Goal: Task Accomplishment & Management: Complete application form

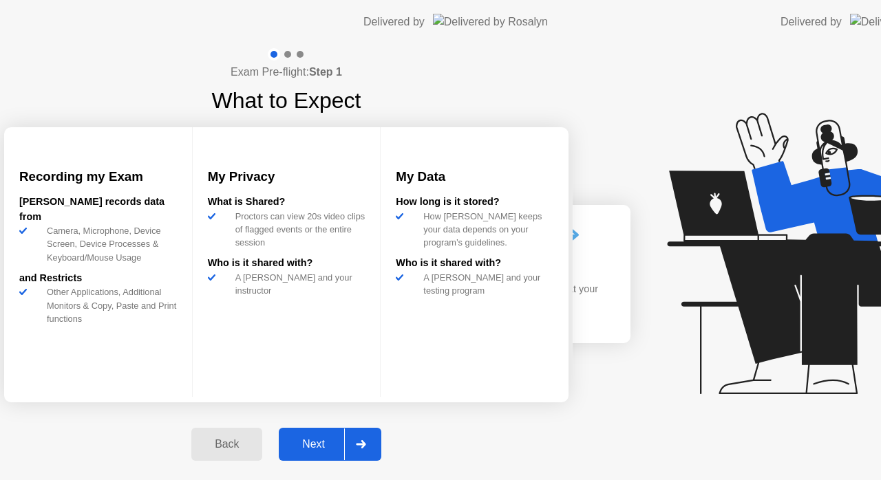
click at [344, 443] on div "Next" at bounding box center [313, 444] width 61 height 12
select select "**********"
select select "*******"
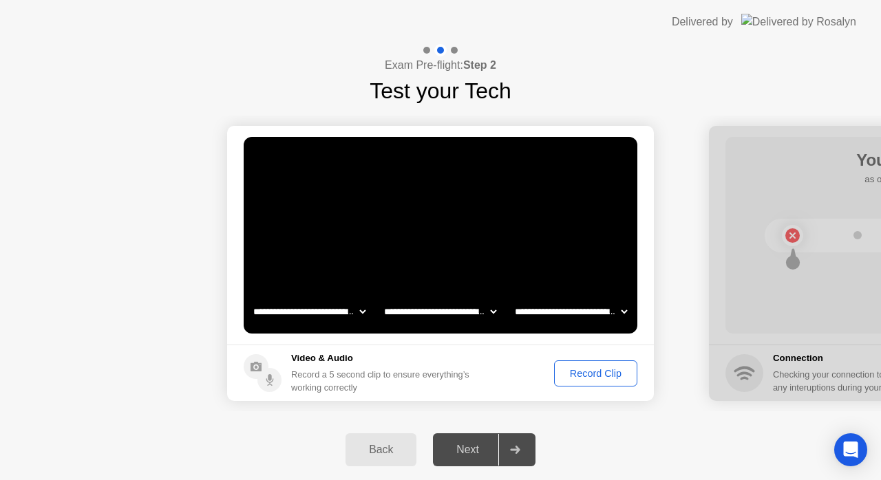
click at [595, 373] on div "Record Clip" at bounding box center [596, 373] width 74 height 11
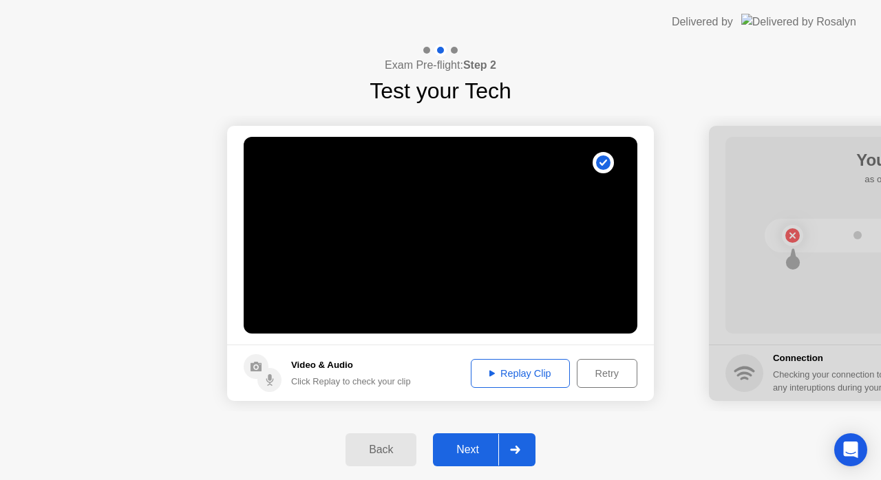
click at [540, 370] on div "Replay Clip" at bounding box center [520, 373] width 89 height 11
click at [607, 372] on div "Retry" at bounding box center [607, 373] width 51 height 11
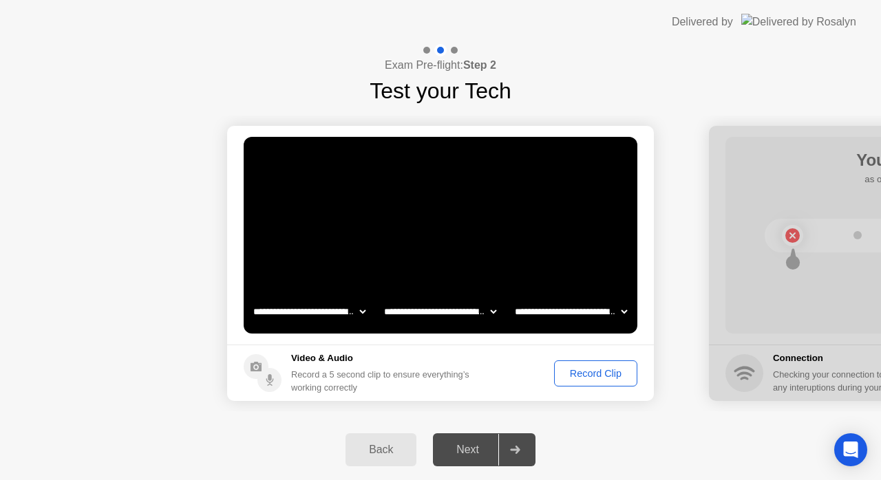
click at [607, 372] on div "Record Clip" at bounding box center [596, 373] width 74 height 11
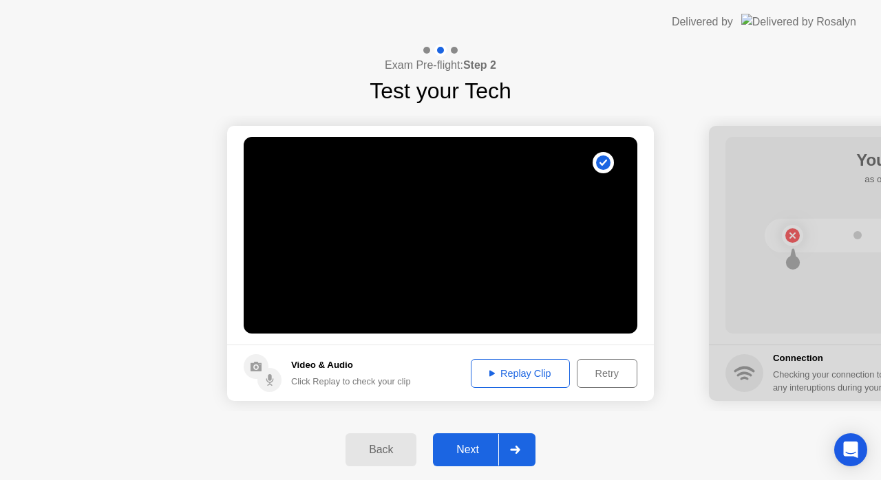
click at [509, 368] on div "Replay Clip" at bounding box center [520, 373] width 89 height 11
click at [470, 452] on div "Next" at bounding box center [467, 450] width 61 height 12
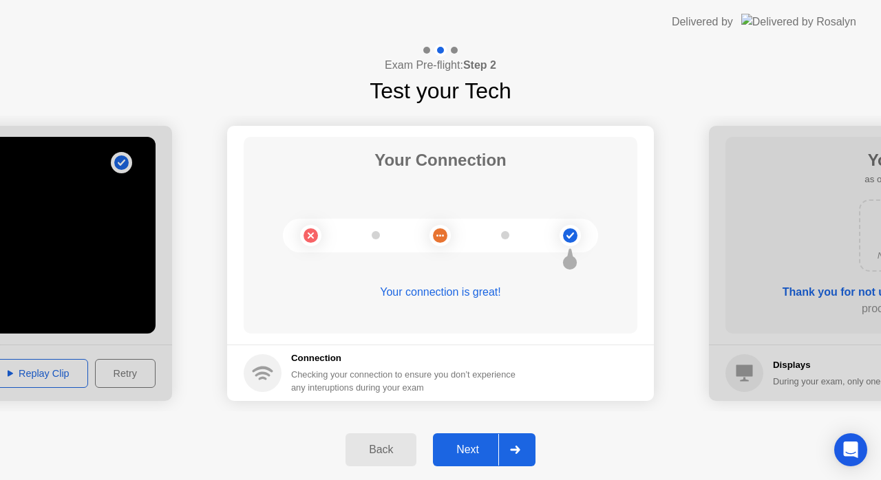
click at [469, 445] on div "Next" at bounding box center [467, 450] width 61 height 12
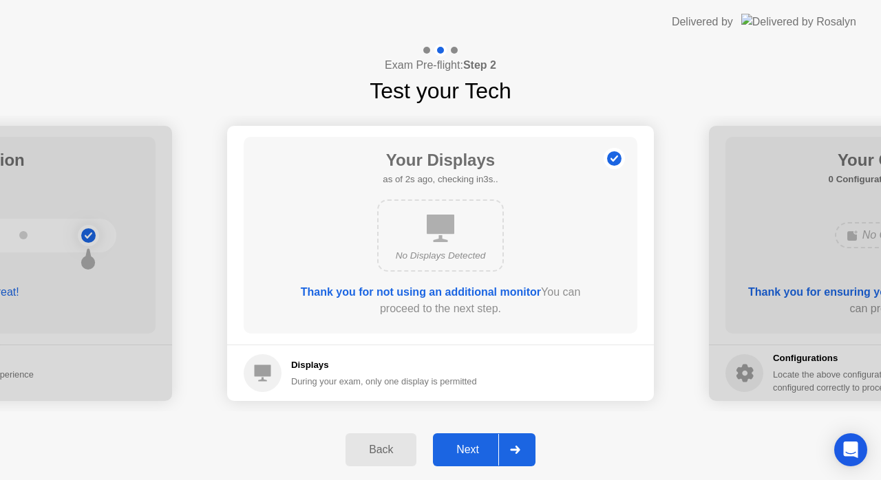
click at [469, 445] on div "Next" at bounding box center [467, 450] width 61 height 12
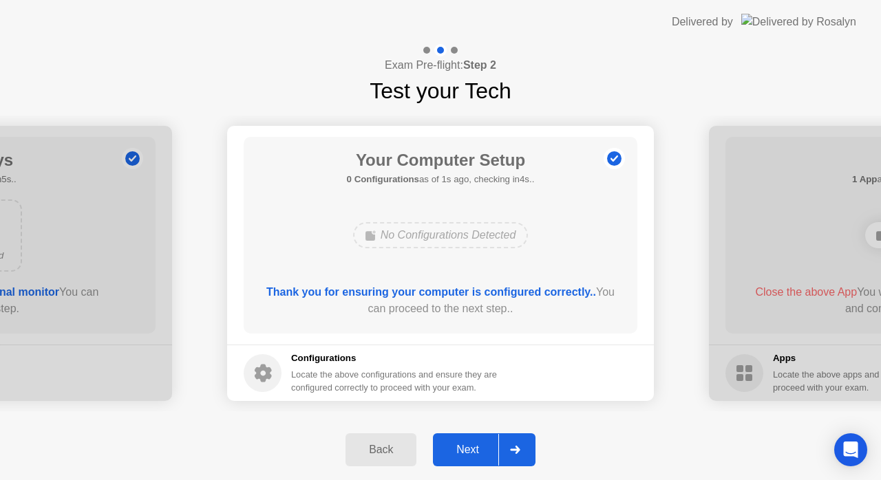
click at [469, 445] on div "Next" at bounding box center [467, 450] width 61 height 12
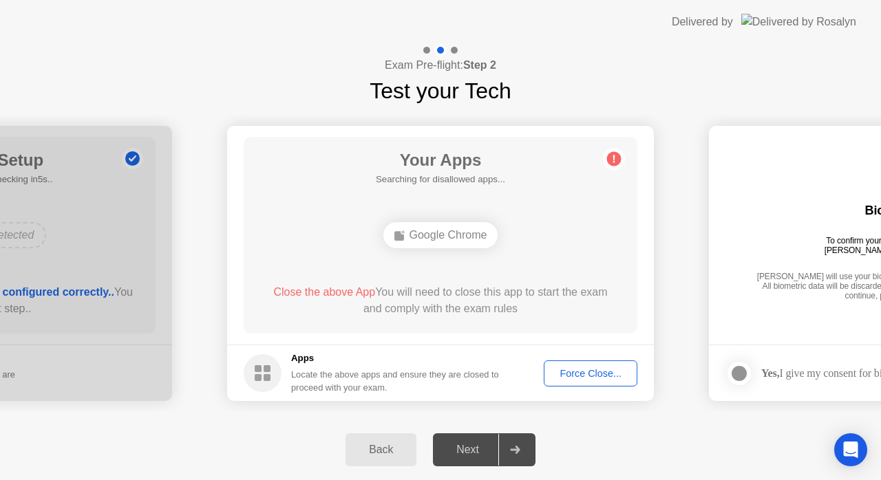
click at [572, 371] on div "Force Close..." at bounding box center [591, 373] width 84 height 11
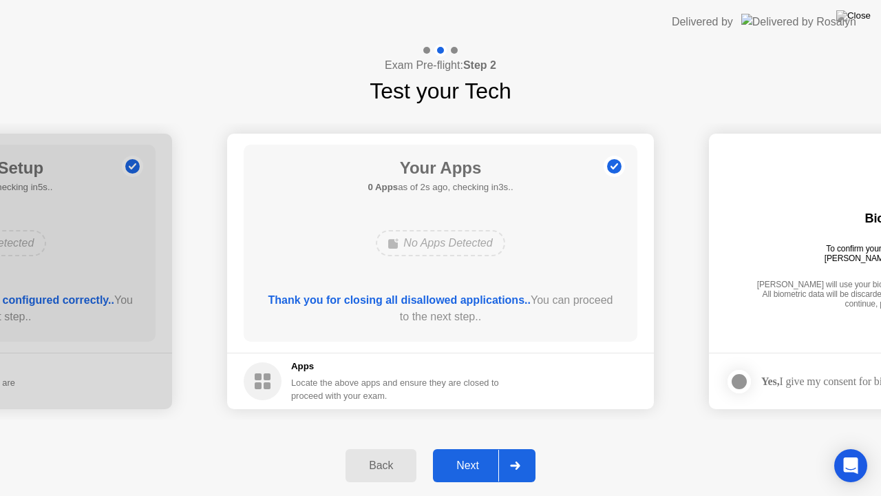
click at [474, 466] on div "Next" at bounding box center [467, 465] width 61 height 12
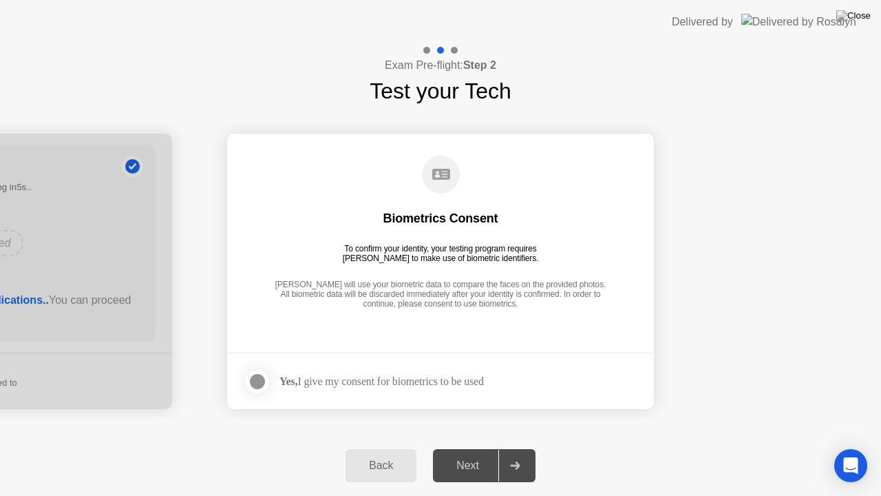
click at [256, 380] on div at bounding box center [257, 381] width 17 height 17
click at [466, 469] on div "Next" at bounding box center [467, 465] width 61 height 12
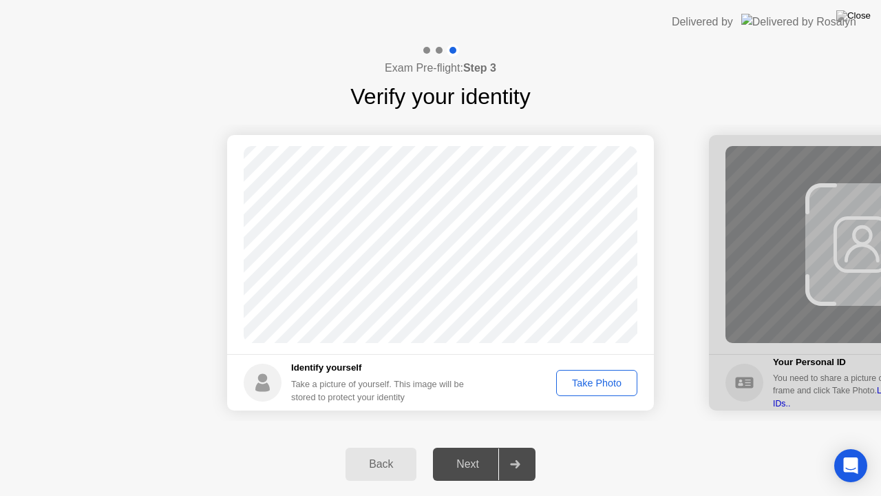
click at [585, 385] on div "Take Photo" at bounding box center [597, 382] width 72 height 11
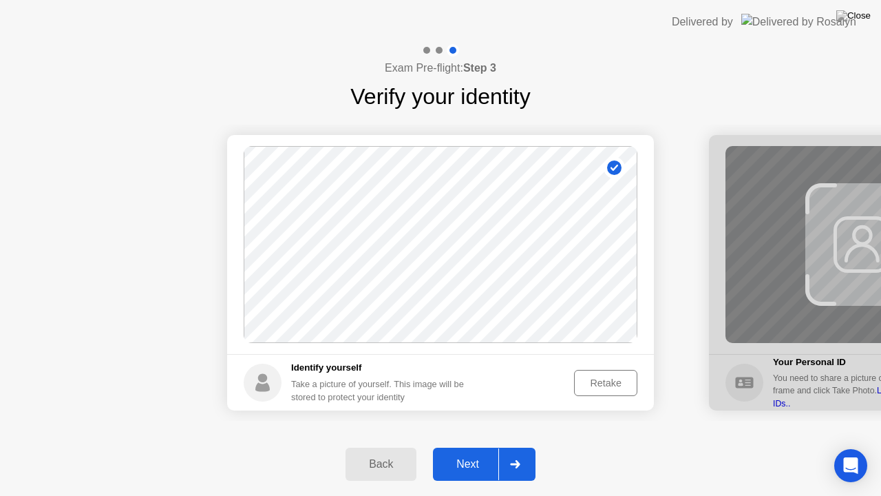
click at [488, 469] on div "Next" at bounding box center [467, 464] width 61 height 12
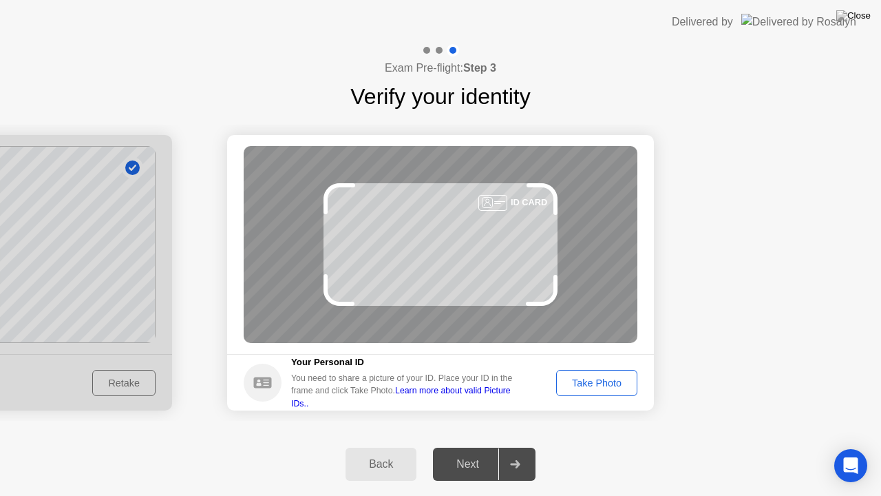
click at [588, 384] on div "Take Photo" at bounding box center [597, 382] width 72 height 11
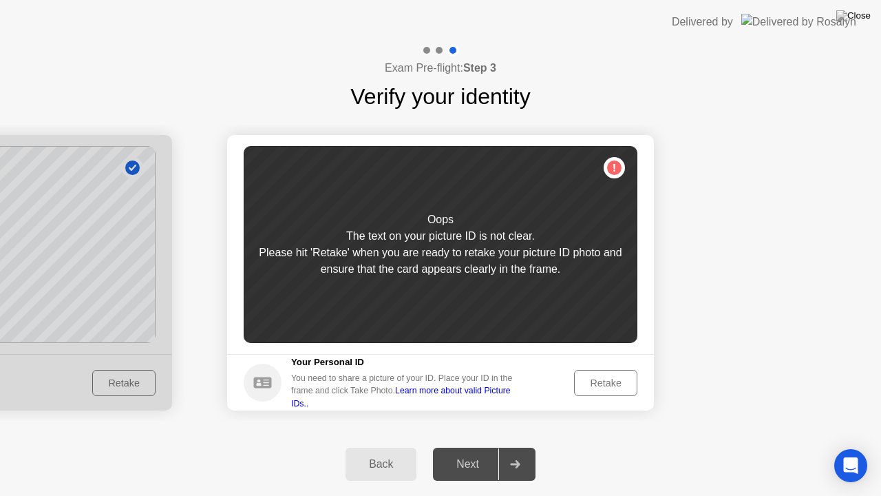
click at [602, 378] on div "Retake" at bounding box center [606, 382] width 54 height 11
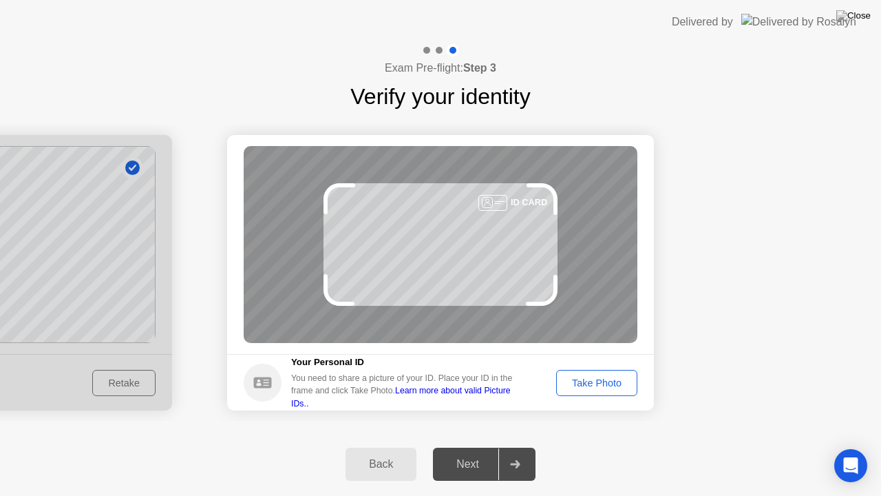
click at [619, 381] on div "Take Photo" at bounding box center [597, 382] width 72 height 11
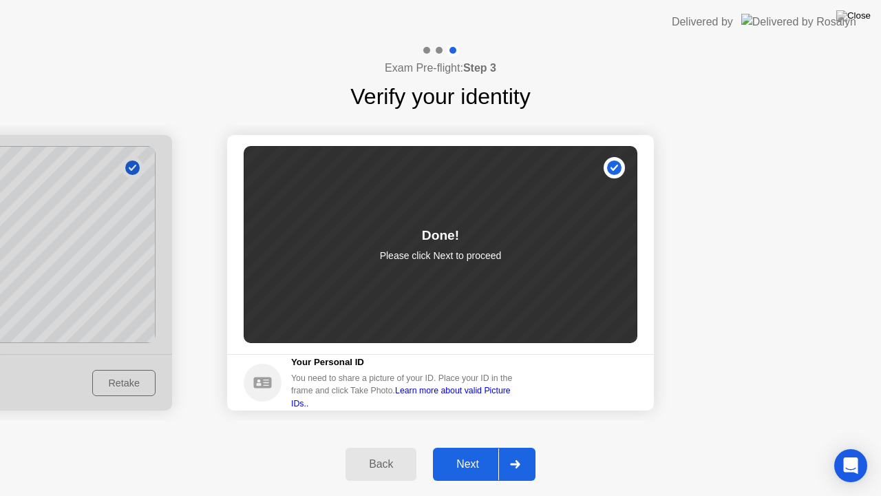
click at [476, 463] on div "Next" at bounding box center [467, 464] width 61 height 12
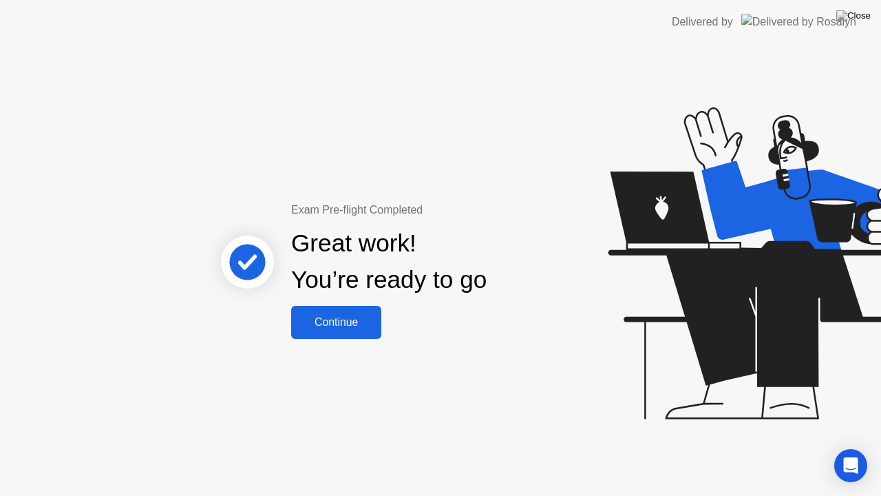
click at [346, 318] on div "Continue" at bounding box center [336, 322] width 82 height 12
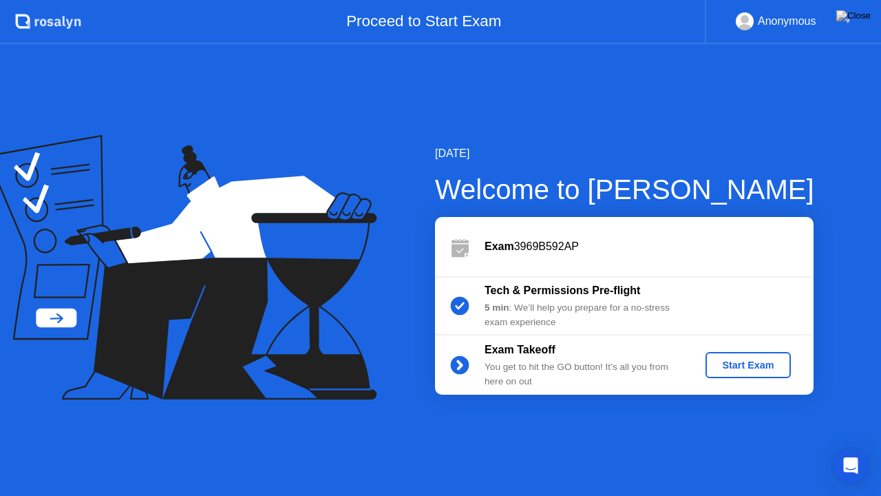
click at [756, 359] on div "Start Exam" at bounding box center [748, 364] width 74 height 11
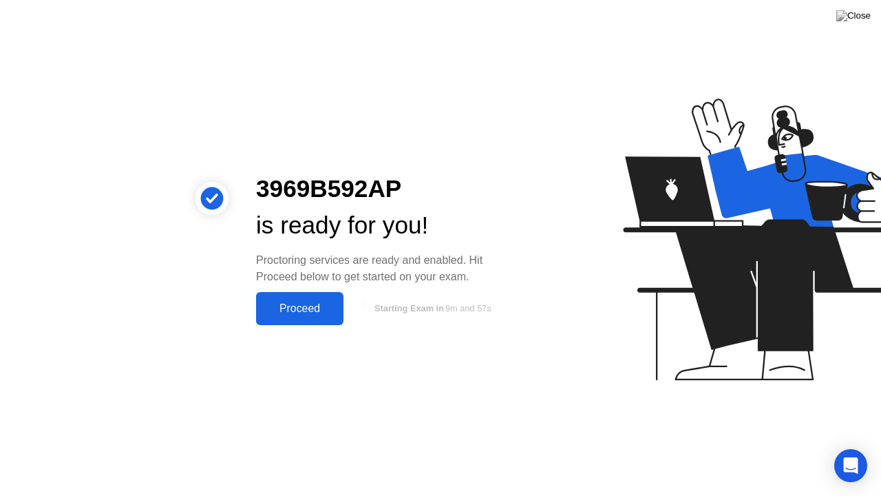
click at [320, 313] on div "Proceed" at bounding box center [299, 308] width 79 height 12
